Goal: Task Accomplishment & Management: Manage account settings

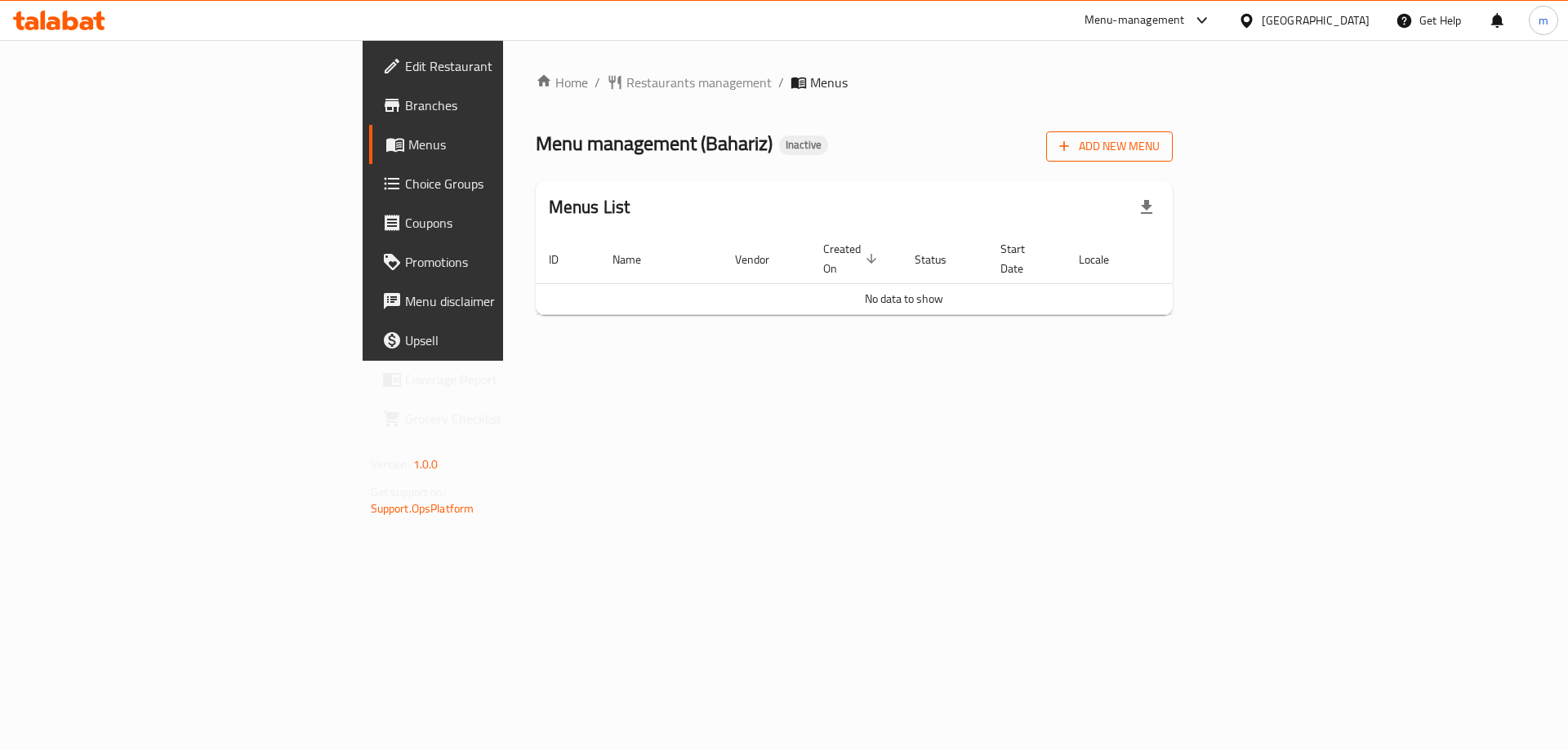
click at [1159, 155] on span "Add New Menu" at bounding box center [1109, 146] width 100 height 20
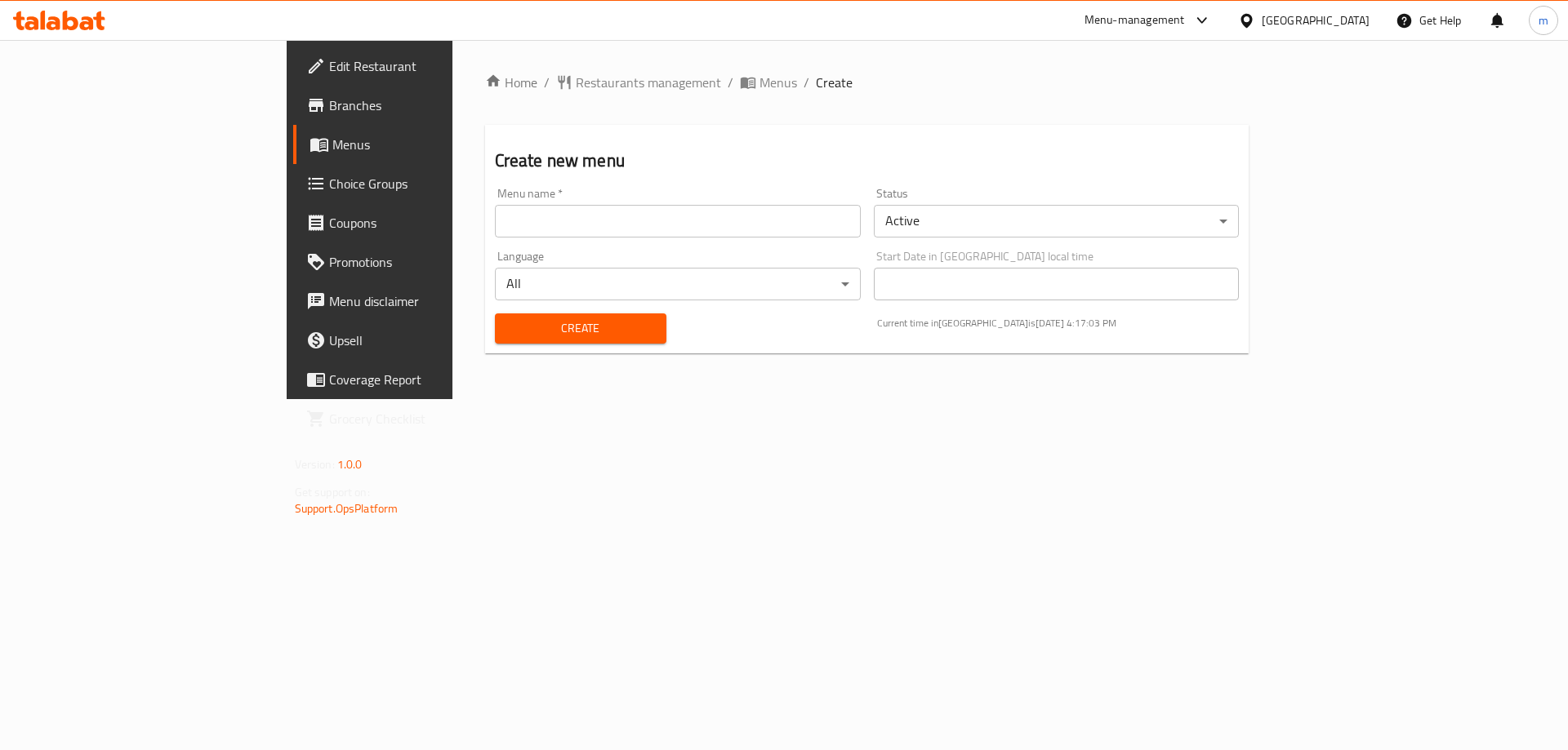
click at [816, 224] on input "text" at bounding box center [677, 222] width 366 height 33
type input "18/9"
click at [494, 313] on button "Create" at bounding box center [580, 328] width 171 height 30
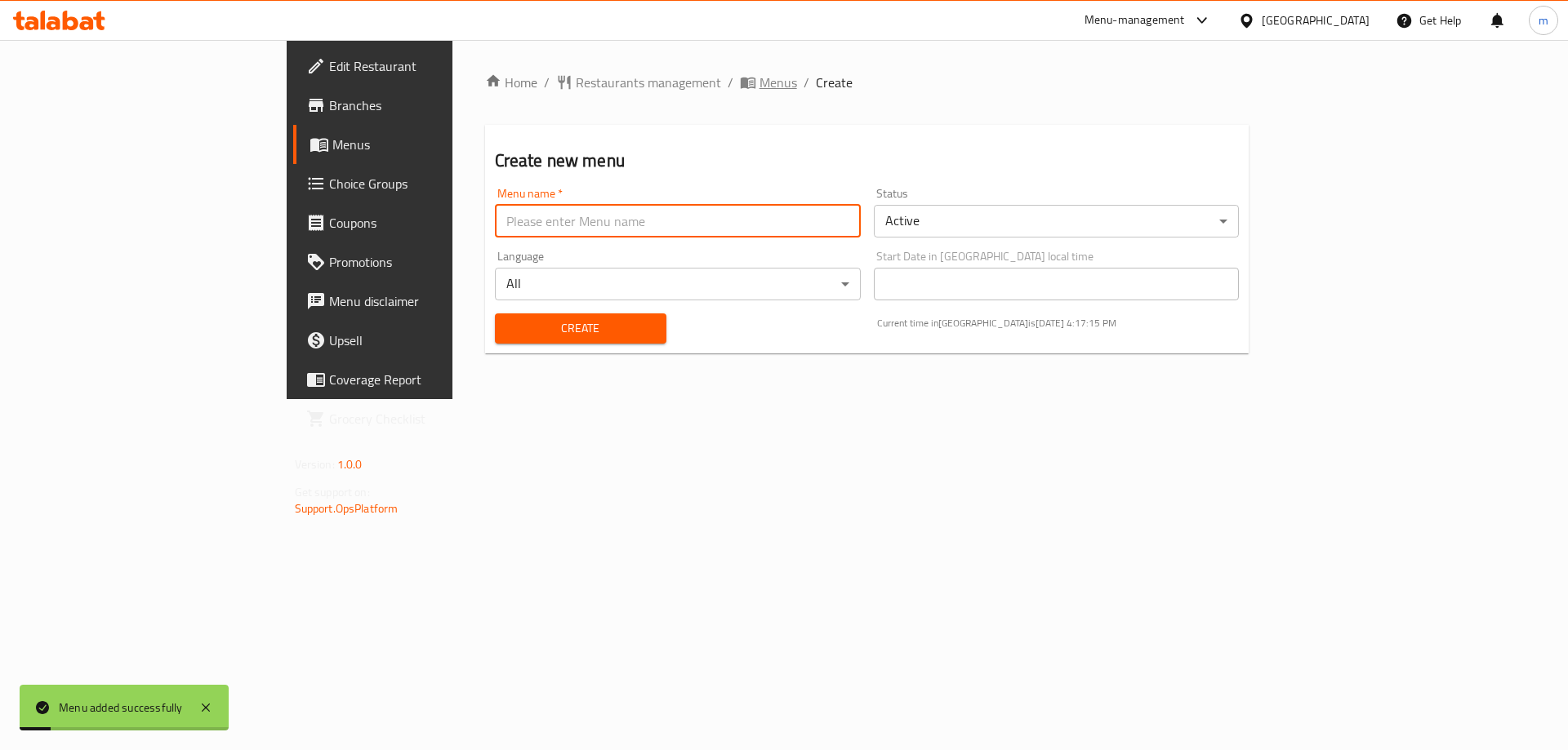
click at [740, 79] on icon "breadcrumb" at bounding box center [748, 82] width 17 height 17
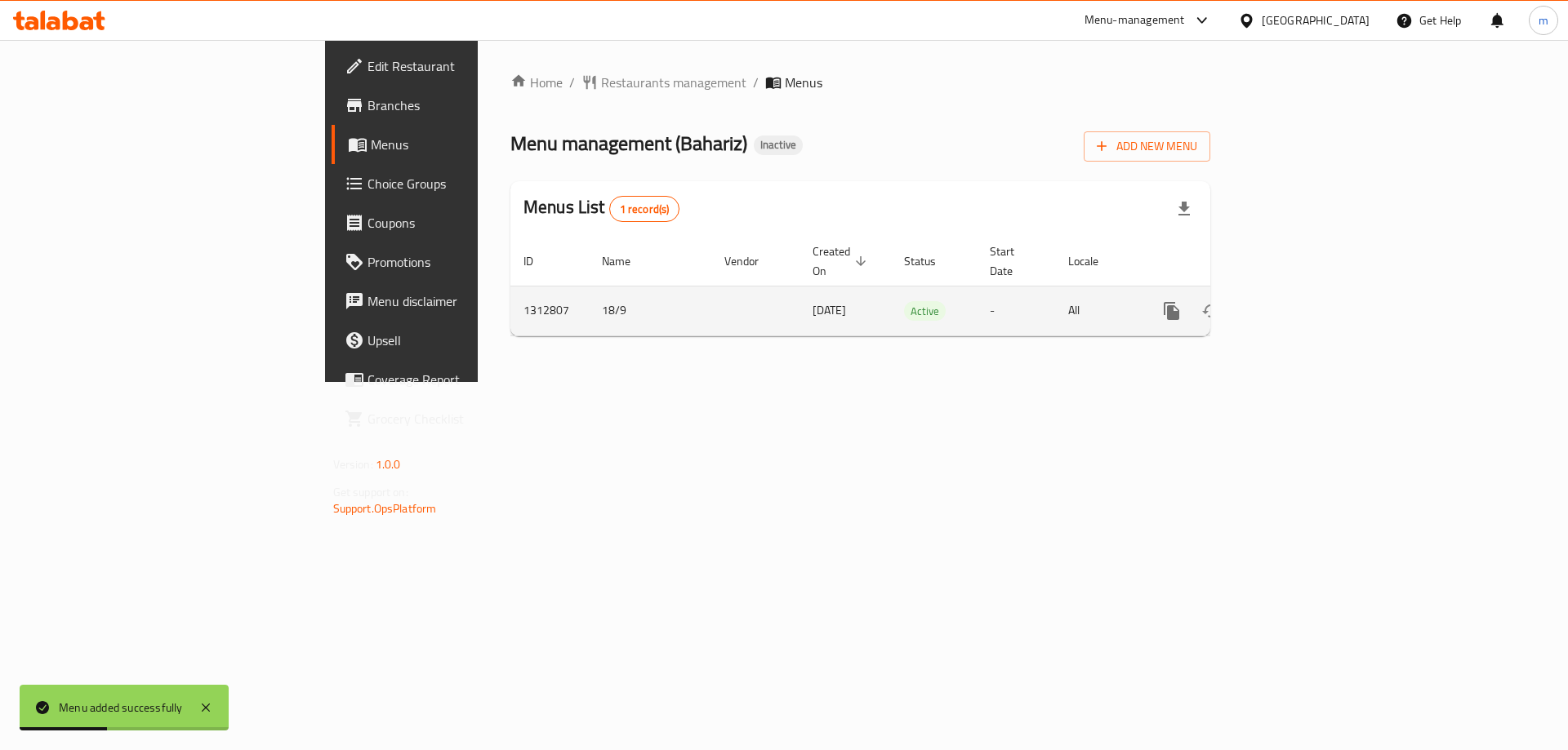
click at [1309, 299] on link "enhanced table" at bounding box center [1290, 311] width 39 height 39
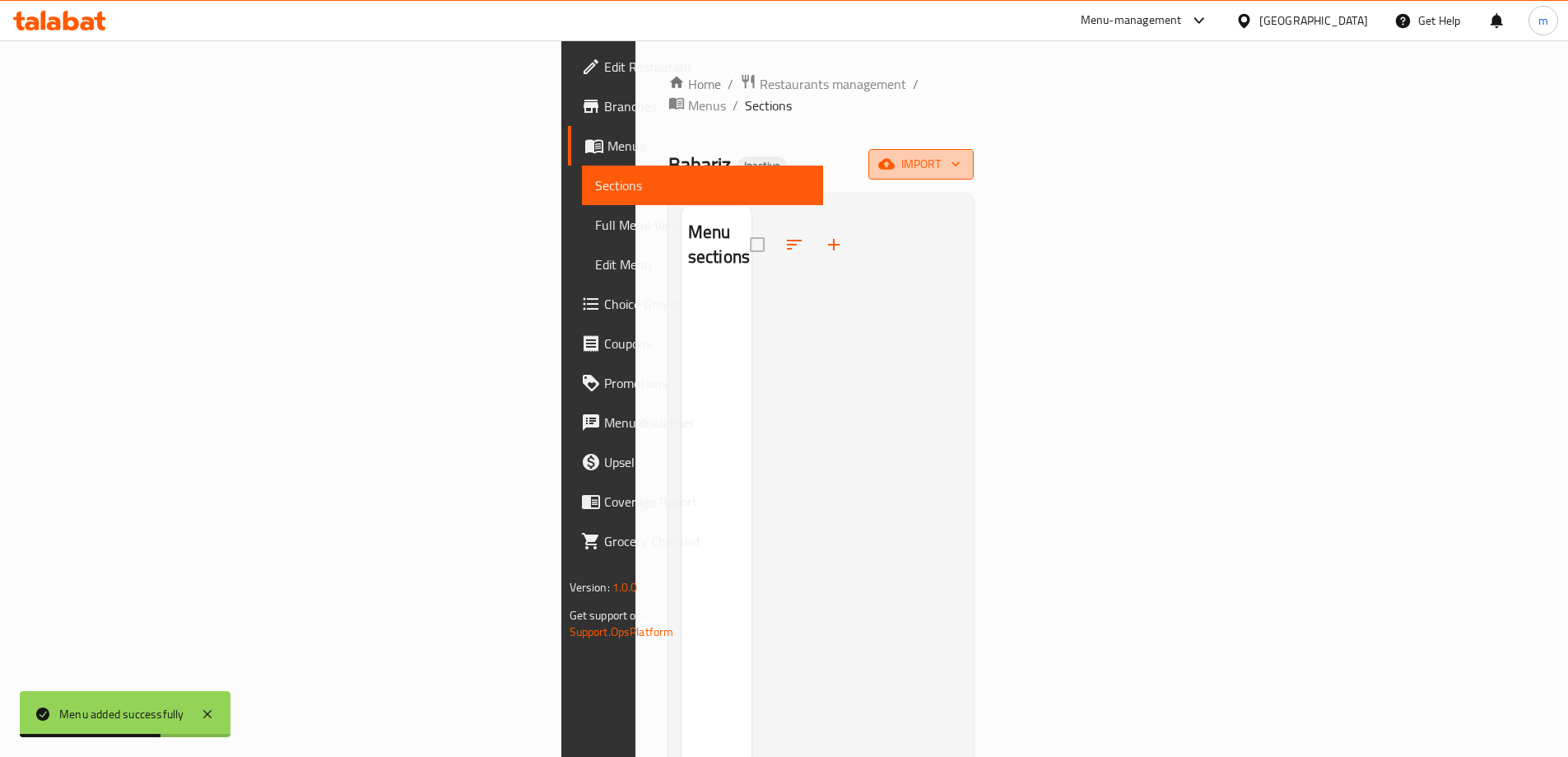
click at [961, 154] on span "import" at bounding box center [921, 164] width 79 height 21
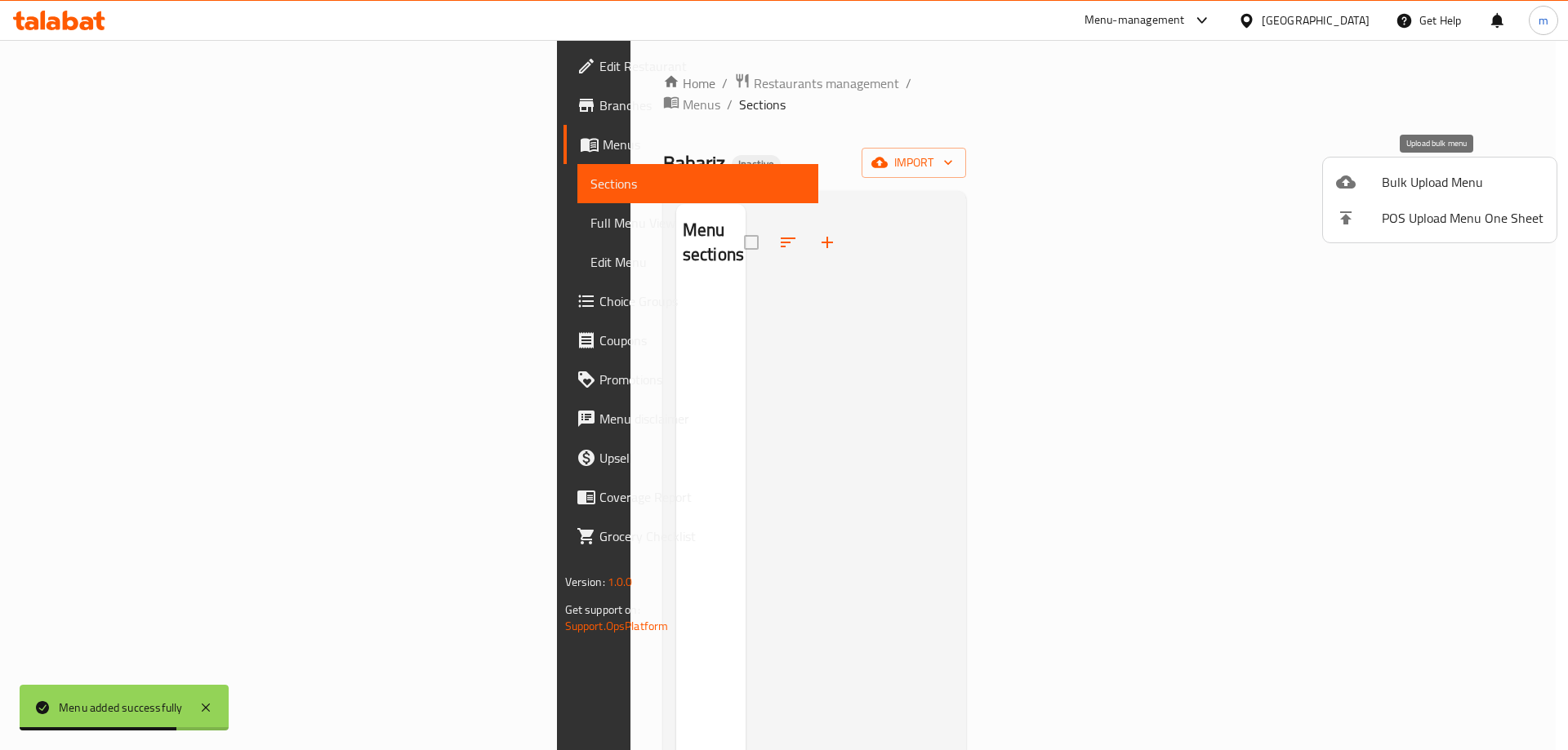
click at [1424, 180] on span "Bulk Upload Menu" at bounding box center [1463, 182] width 162 height 19
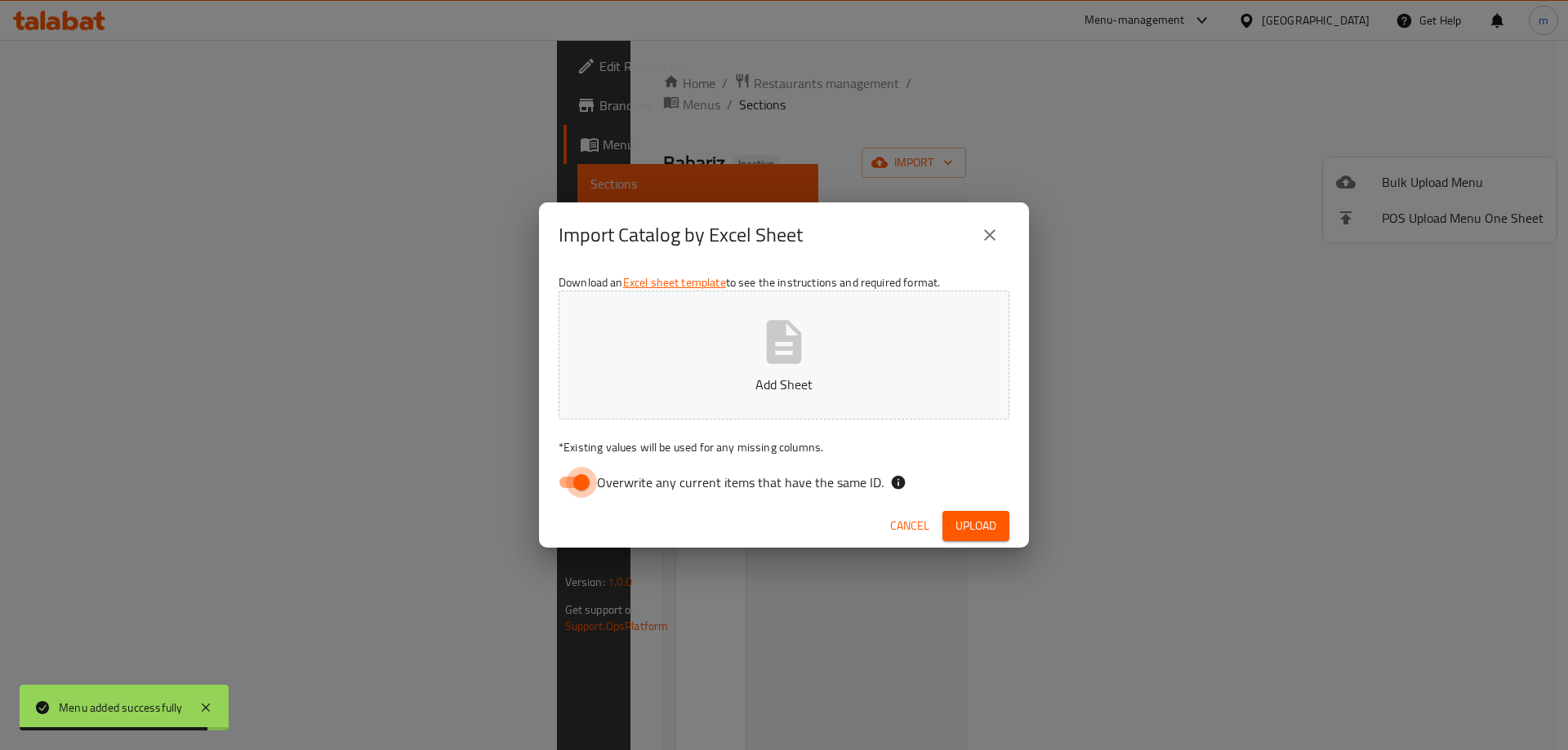
click at [586, 491] on input "Overwrite any current items that have the same ID." at bounding box center [582, 482] width 93 height 31
checkbox input "false"
click at [781, 336] on icon "button" at bounding box center [784, 341] width 35 height 43
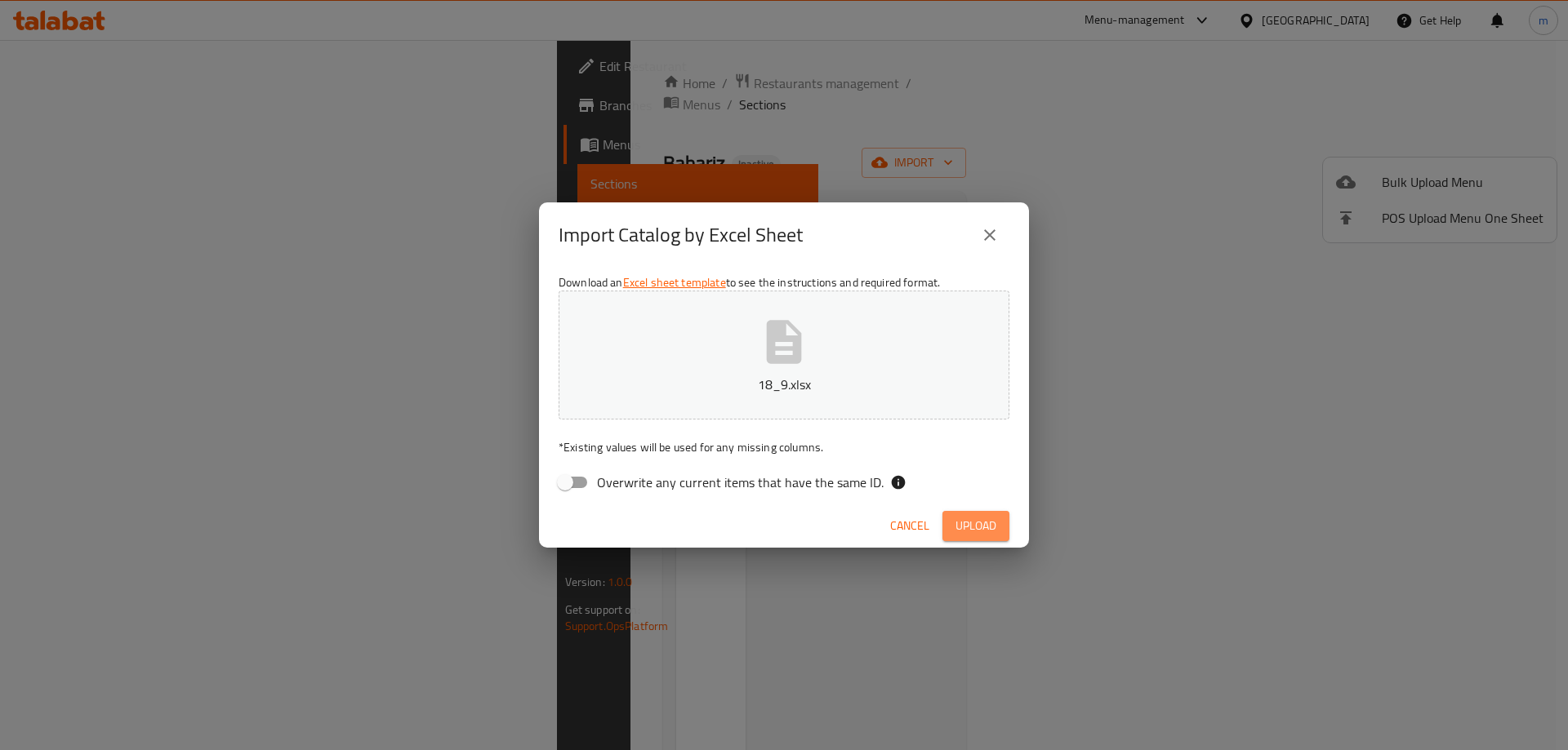
click at [971, 519] on span "Upload" at bounding box center [976, 525] width 41 height 20
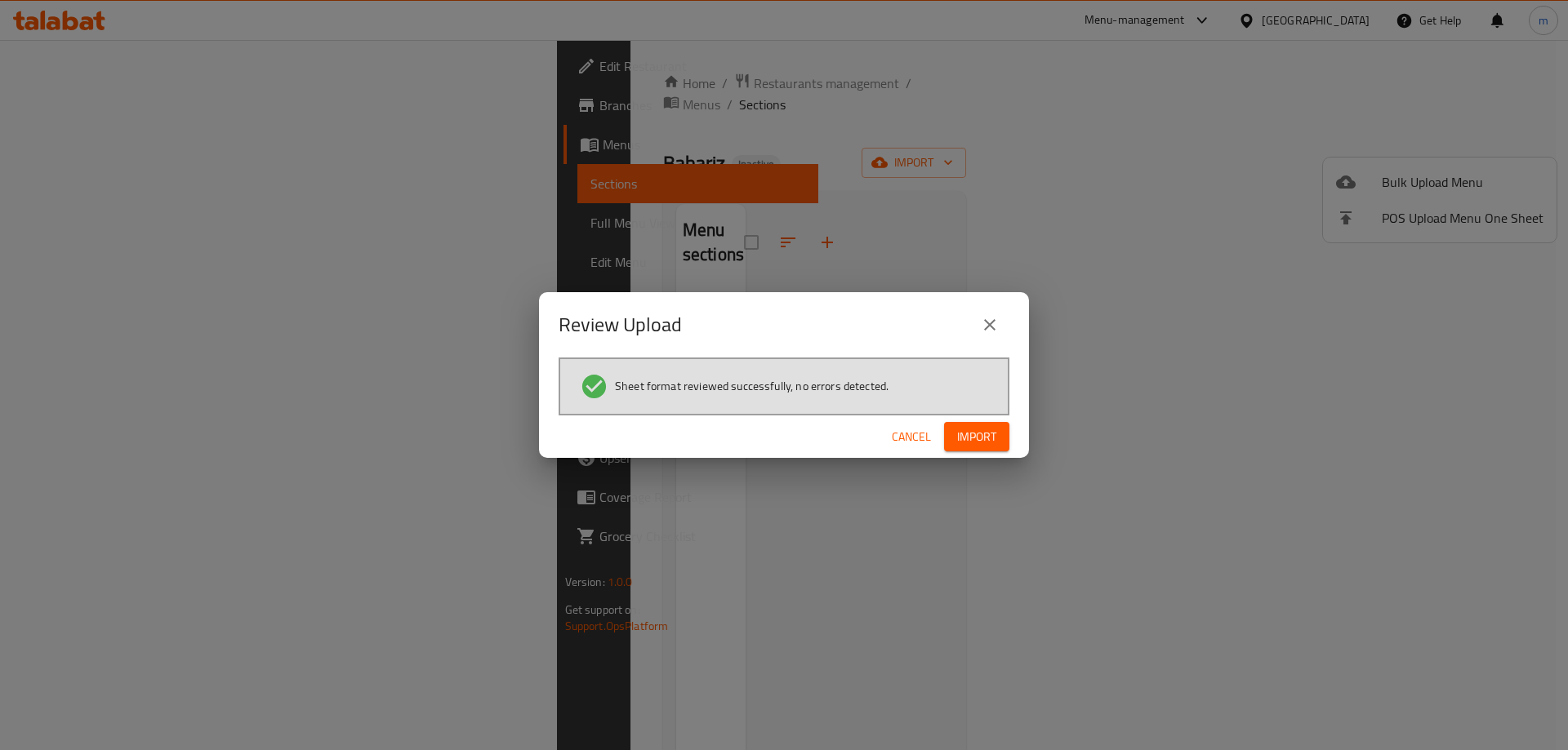
click at [953, 439] on button "Import" at bounding box center [976, 437] width 65 height 30
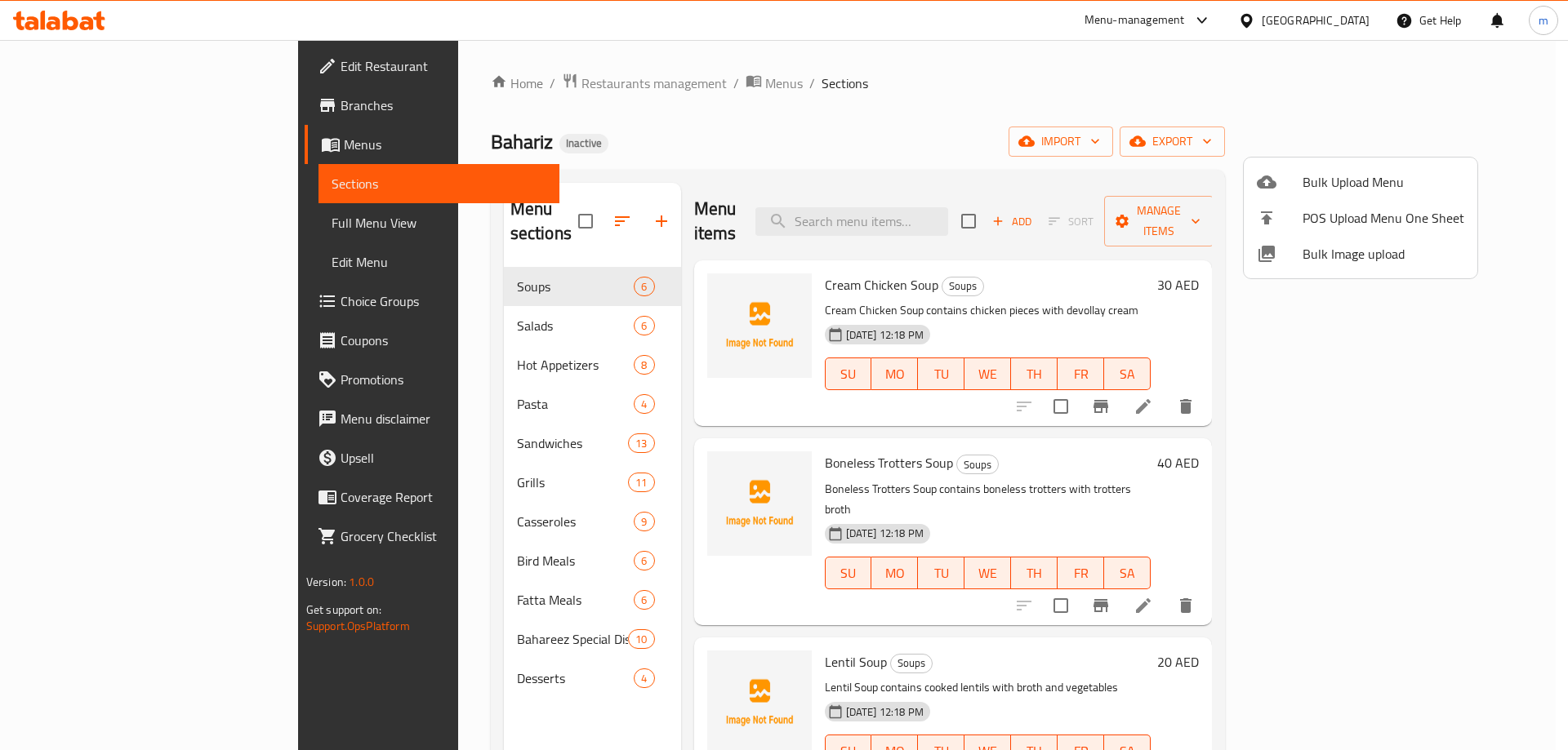
click at [1016, 133] on div at bounding box center [784, 375] width 1568 height 750
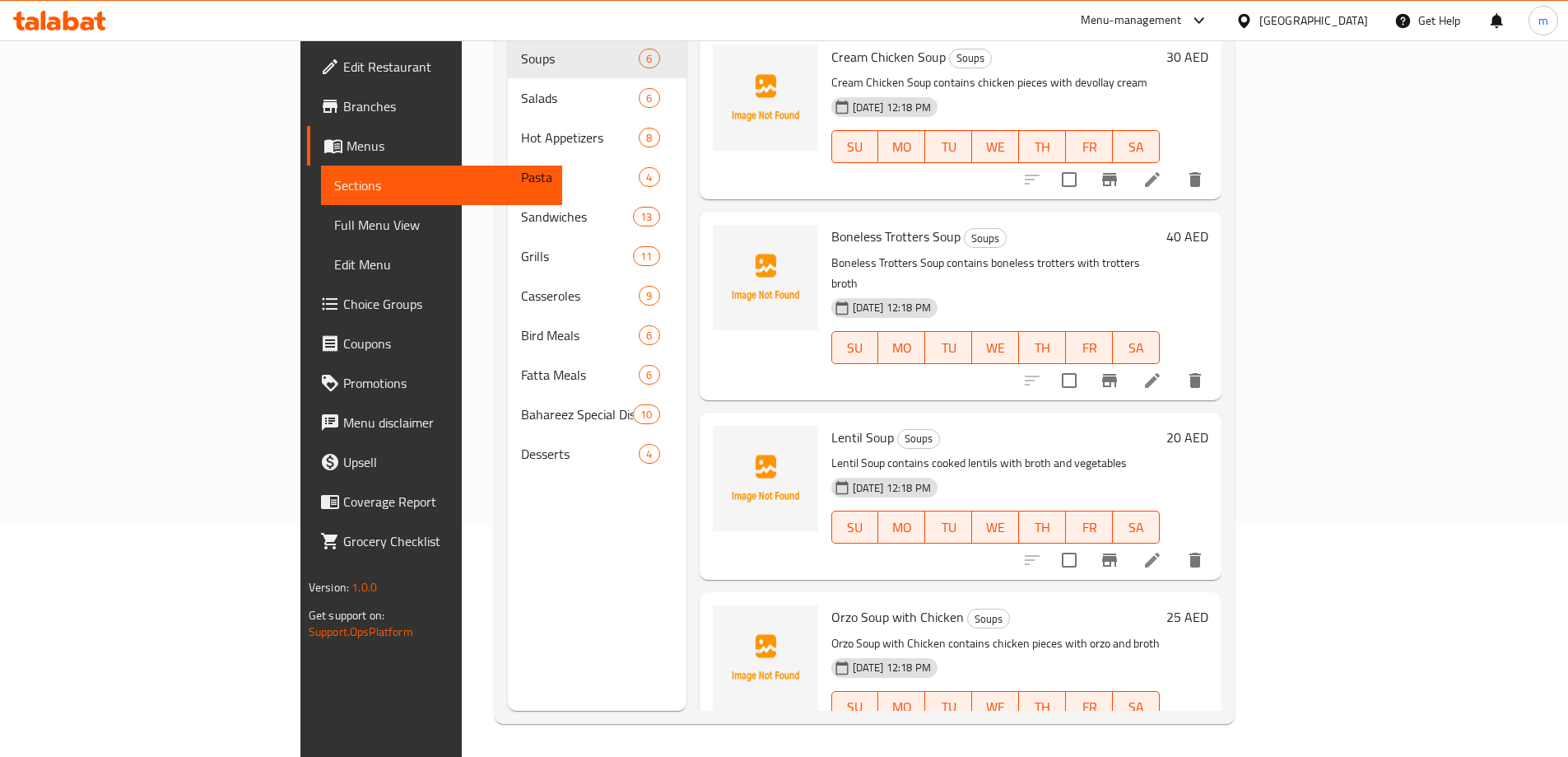
click at [335, 223] on span "Full Menu View" at bounding box center [442, 225] width 215 height 20
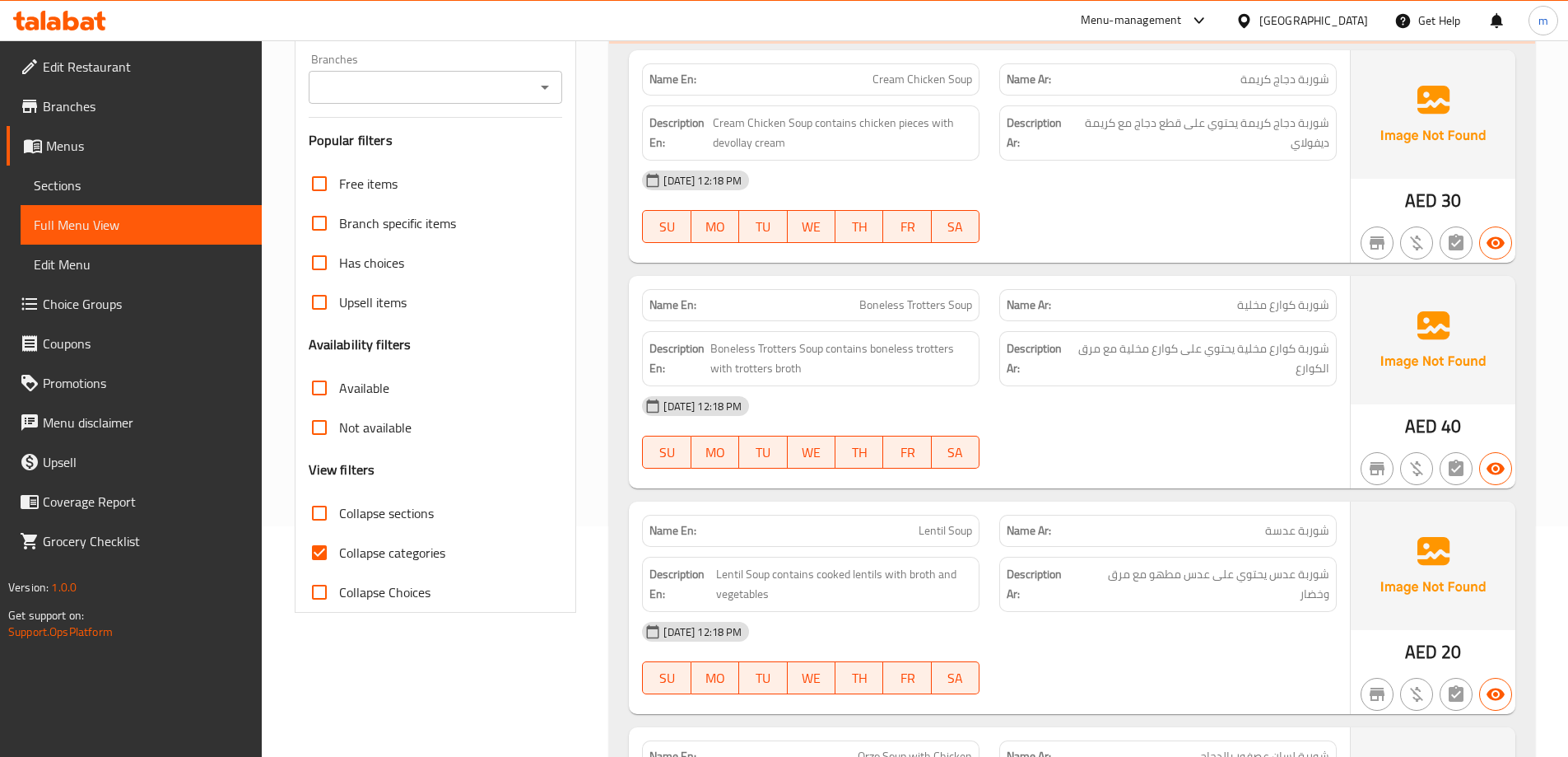
click at [320, 566] on input "Collapse categories" at bounding box center [319, 553] width 39 height 39
checkbox input "false"
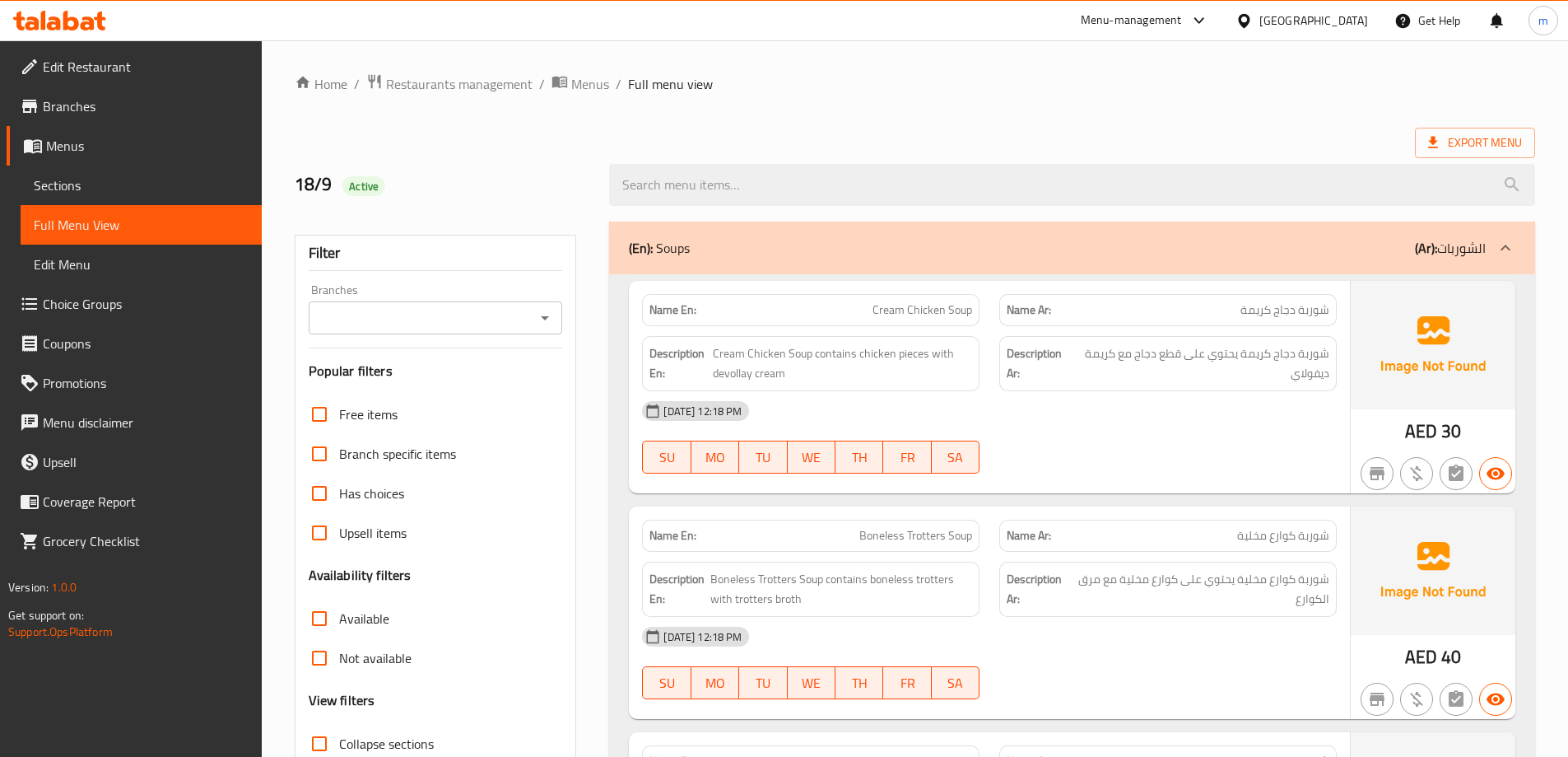
click at [961, 89] on ol "Home / Restaurants management / Menus / Full menu view" at bounding box center [915, 84] width 1240 height 22
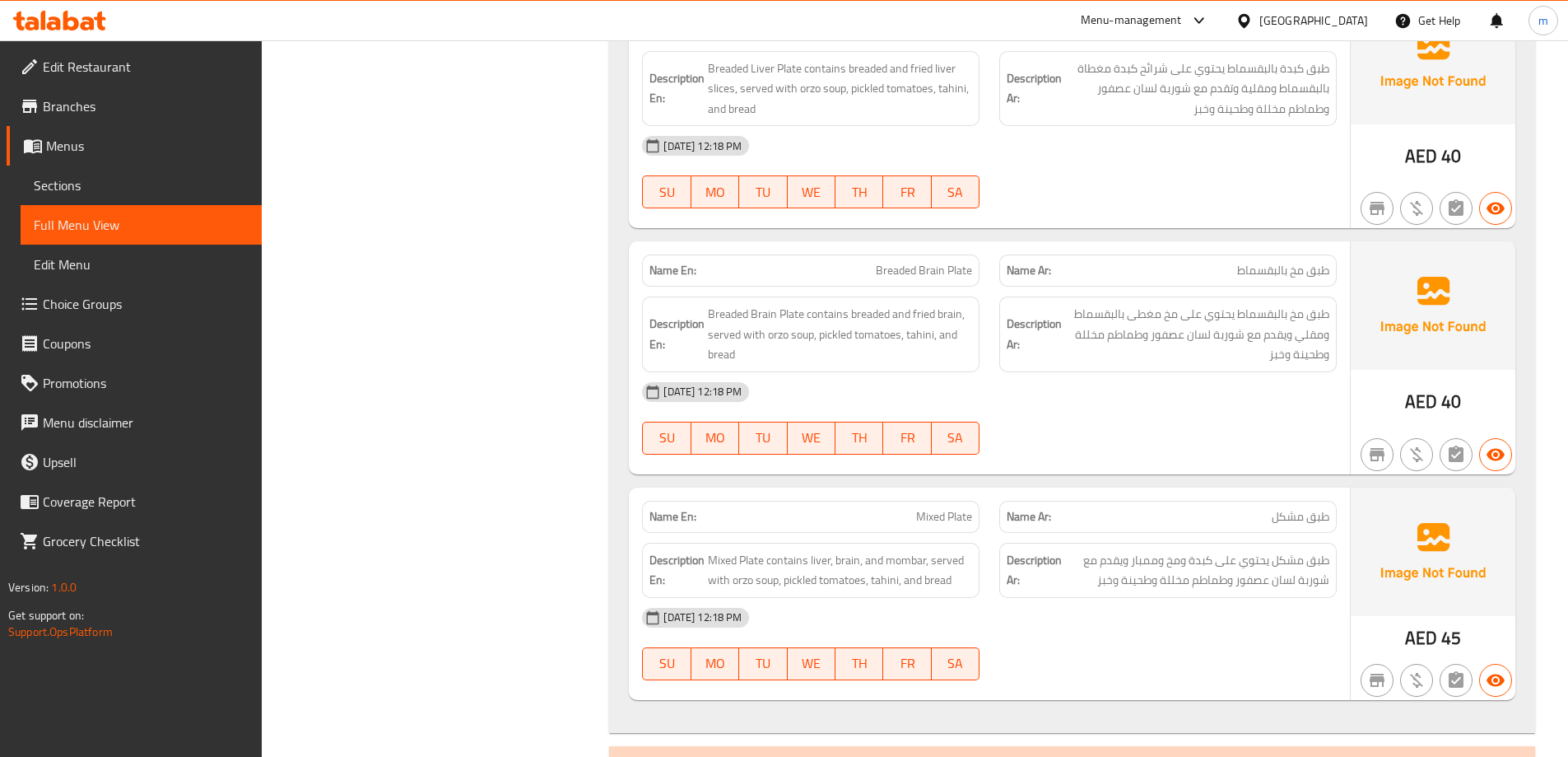
scroll to position [22629, 0]
